Goal: Browse casually: Explore the website without a specific task or goal

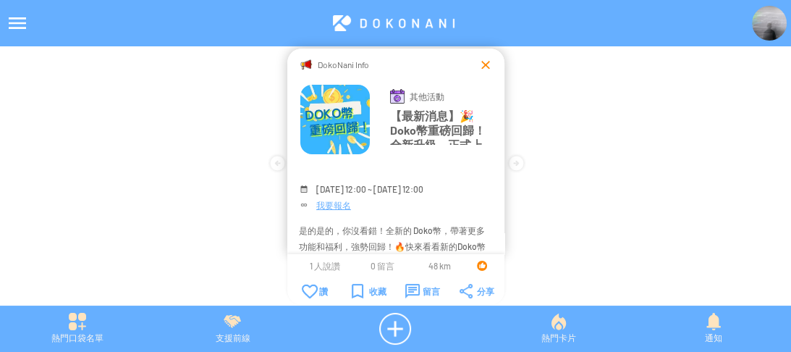
click at [484, 62] on div at bounding box center [485, 64] width 14 height 14
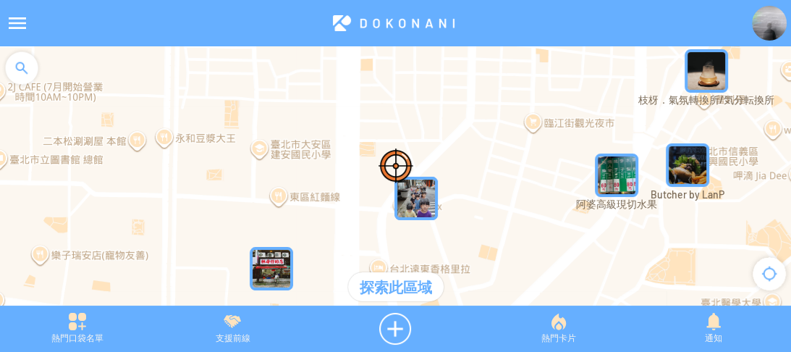
click at [26, 25] on div at bounding box center [17, 23] width 35 height 35
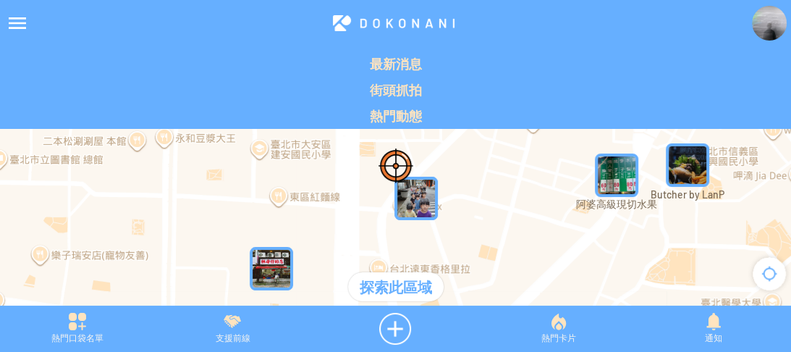
click at [15, 67] on p "最新消息" at bounding box center [395, 63] width 773 height 17
click at [24, 26] on div at bounding box center [17, 23] width 35 height 35
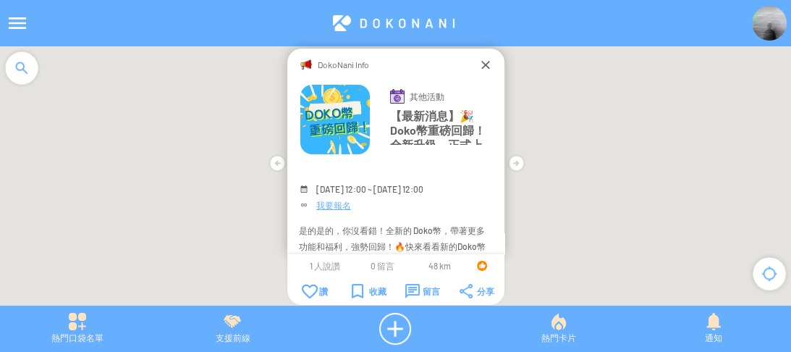
click at [25, 61] on div at bounding box center [21, 67] width 43 height 43
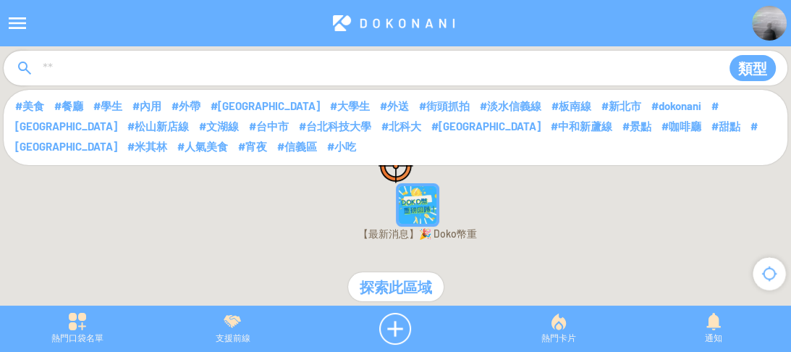
click at [120, 61] on input at bounding box center [375, 68] width 668 height 27
type input "****"
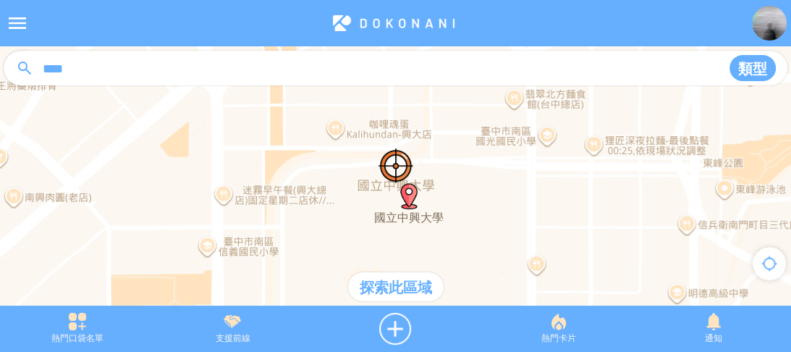
click at [387, 284] on div "探索此區域" at bounding box center [395, 286] width 95 height 29
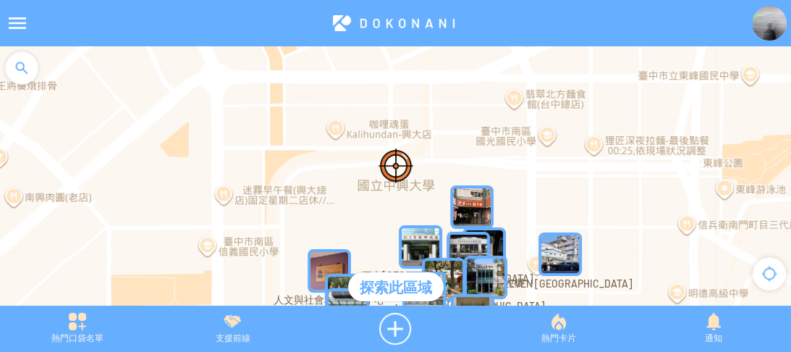
click at [472, 196] on img "7hUcL787SlBMapIcon" at bounding box center [471, 206] width 43 height 43
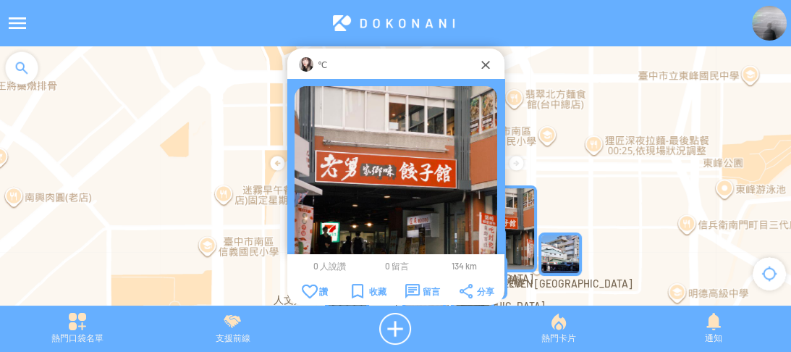
click at [315, 64] on div "℃" at bounding box center [395, 64] width 165 height 14
drag, startPoint x: 313, startPoint y: 72, endPoint x: 286, endPoint y: 23, distance: 55.7
click at [286, 23] on div at bounding box center [393, 23] width 717 height 35
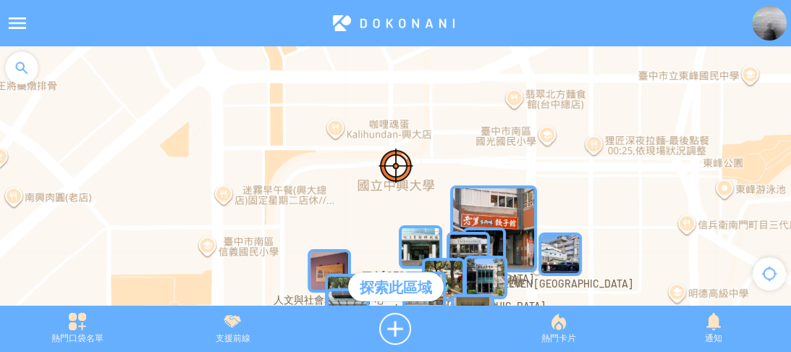
click at [524, 193] on img "7hUcL787SlBMapIcon" at bounding box center [493, 228] width 87 height 87
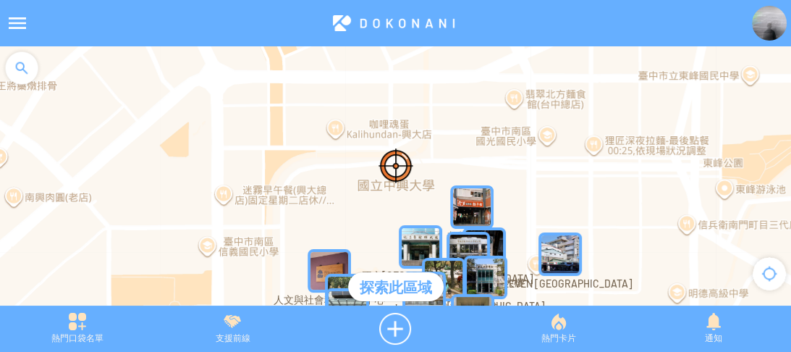
click at [480, 200] on img "7hUcL787SlBMapIcon" at bounding box center [471, 206] width 43 height 43
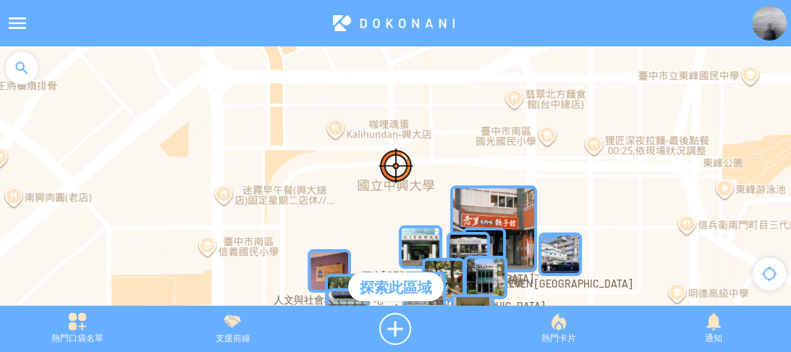
click at [477, 200] on img "7hUcL787SlBMapIcon" at bounding box center [493, 228] width 87 height 87
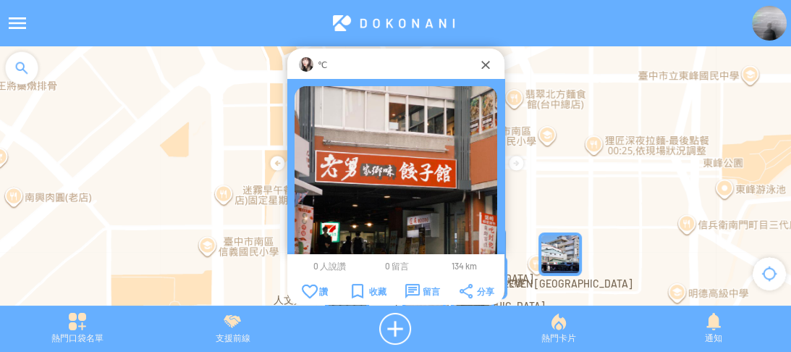
click at [312, 62] on img at bounding box center [306, 64] width 14 height 14
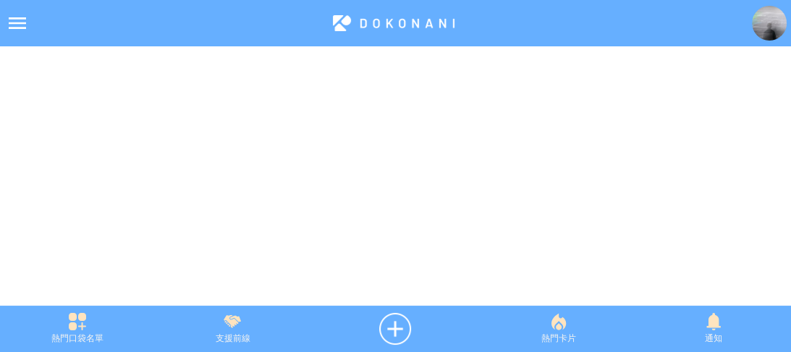
drag, startPoint x: 0, startPoint y: 0, endPoint x: 281, endPoint y: 14, distance: 281.1
click at [281, 14] on div at bounding box center [393, 23] width 717 height 35
